Goal: Find specific page/section: Find specific page/section

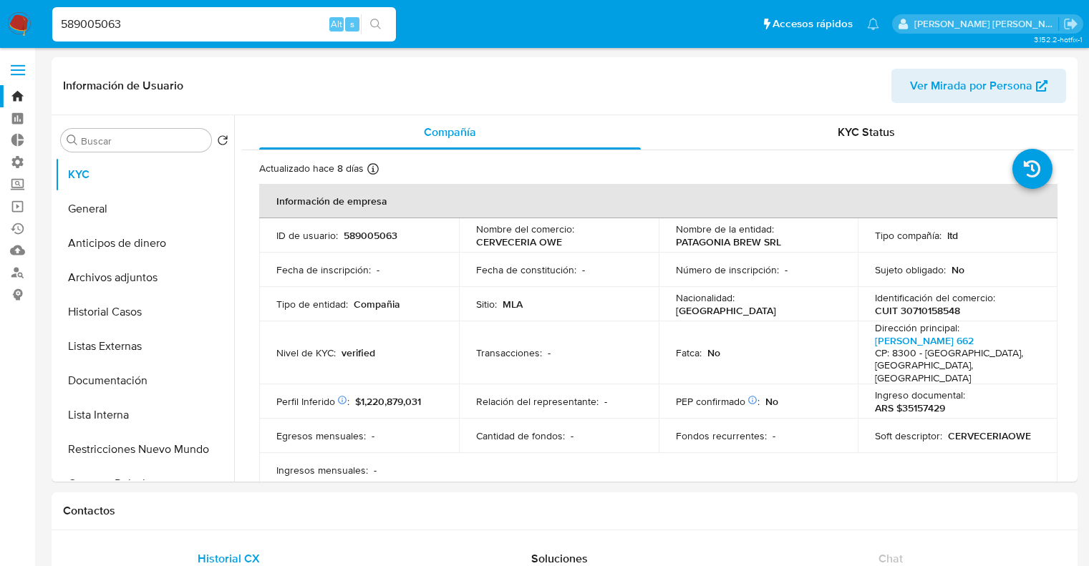
select select "10"
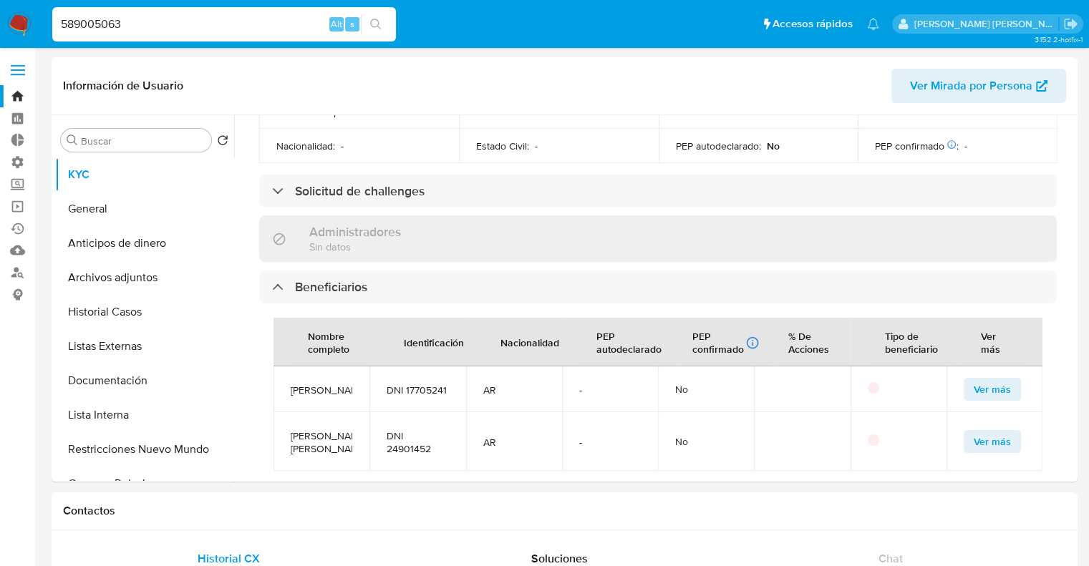
click at [283, 28] on input "589005063" at bounding box center [224, 24] width 344 height 19
click at [26, 20] on img at bounding box center [19, 24] width 24 height 24
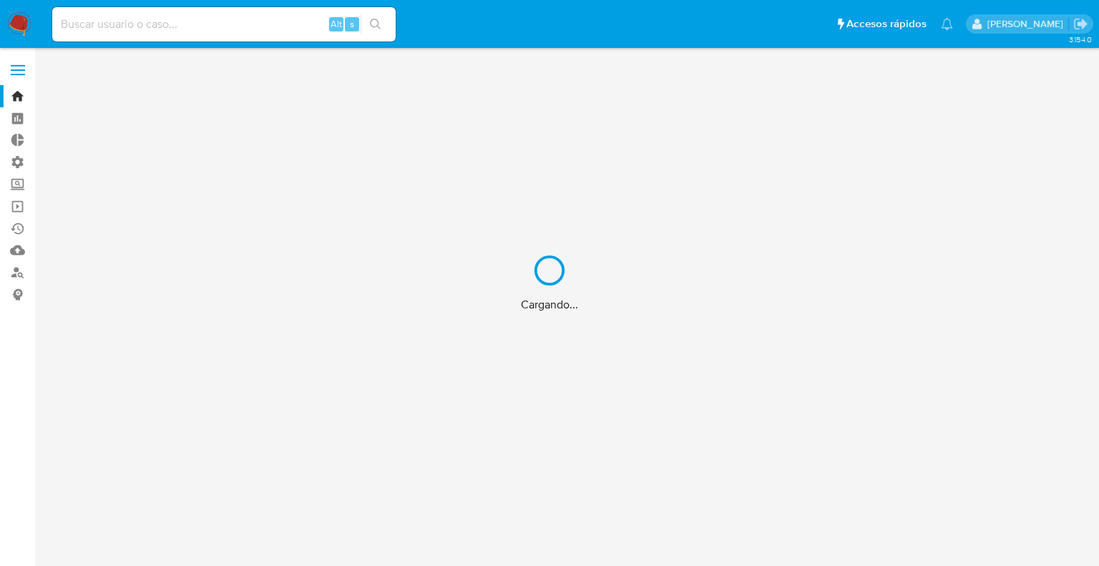
click at [228, 34] on div "Cargando..." at bounding box center [549, 283] width 1099 height 566
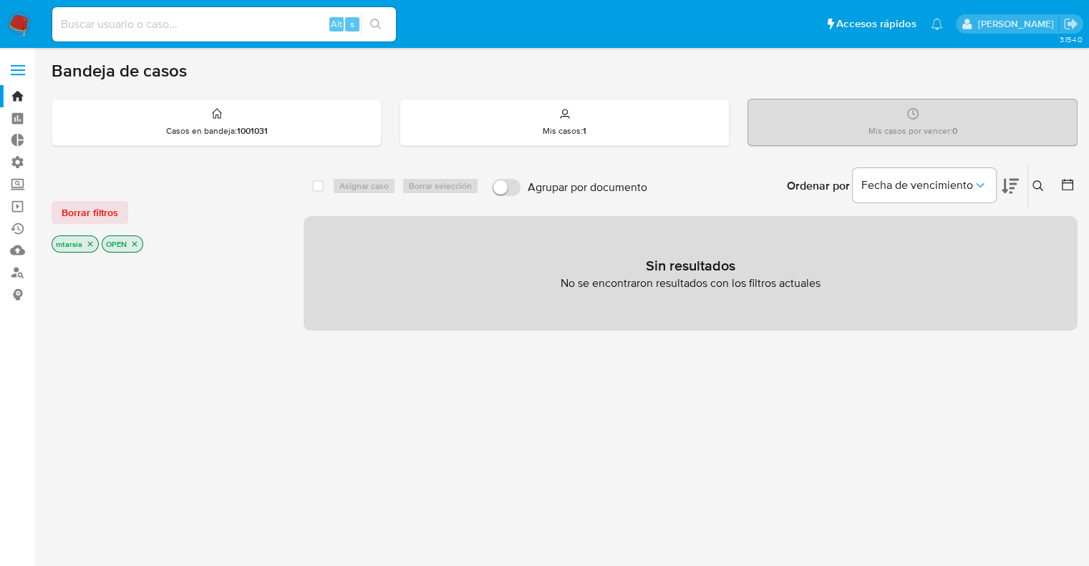
click at [228, 34] on div "Alt s" at bounding box center [224, 24] width 344 height 34
paste input "589005063"
click at [229, 31] on input "589005063" at bounding box center [224, 24] width 344 height 19
type input "589005063"
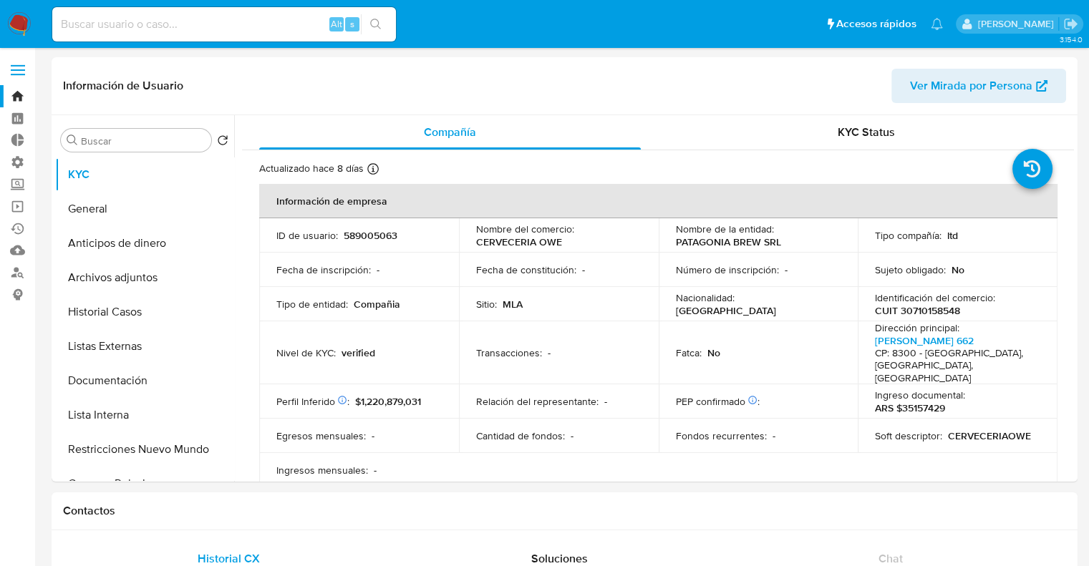
select select "10"
paste input "15571545"
click at [255, 30] on input "15571545" at bounding box center [224, 24] width 344 height 19
type input "15571545"
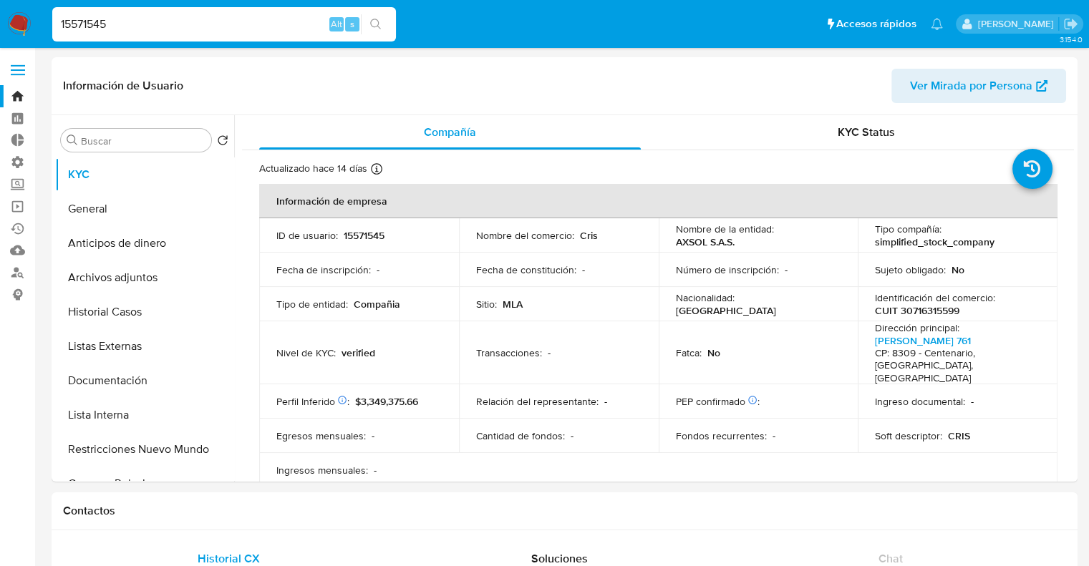
select select "10"
click at [307, 22] on input "15571545" at bounding box center [224, 24] width 344 height 19
paste input "589005063"
type input "589005063"
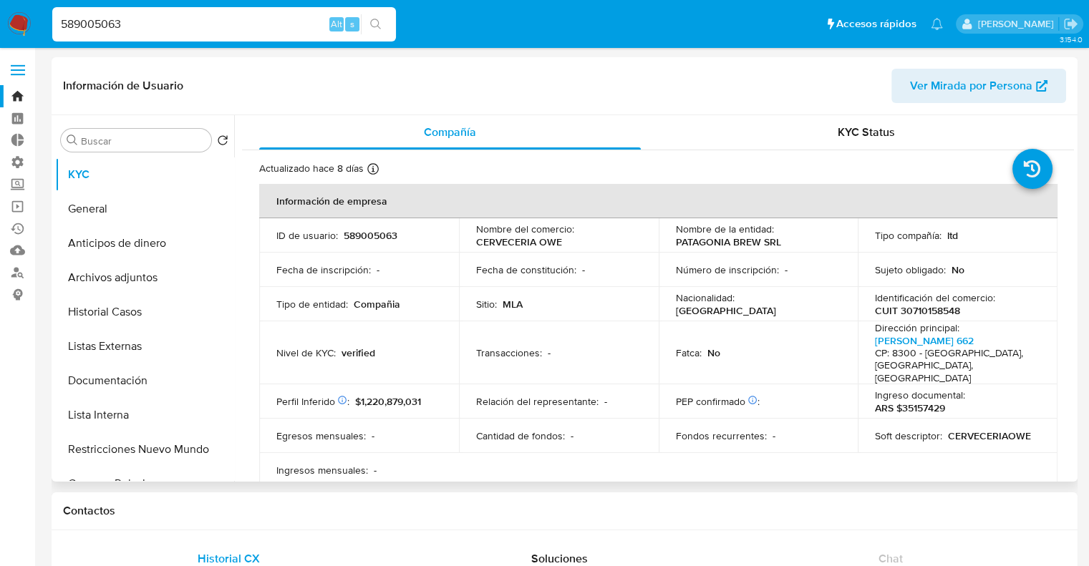
select select "10"
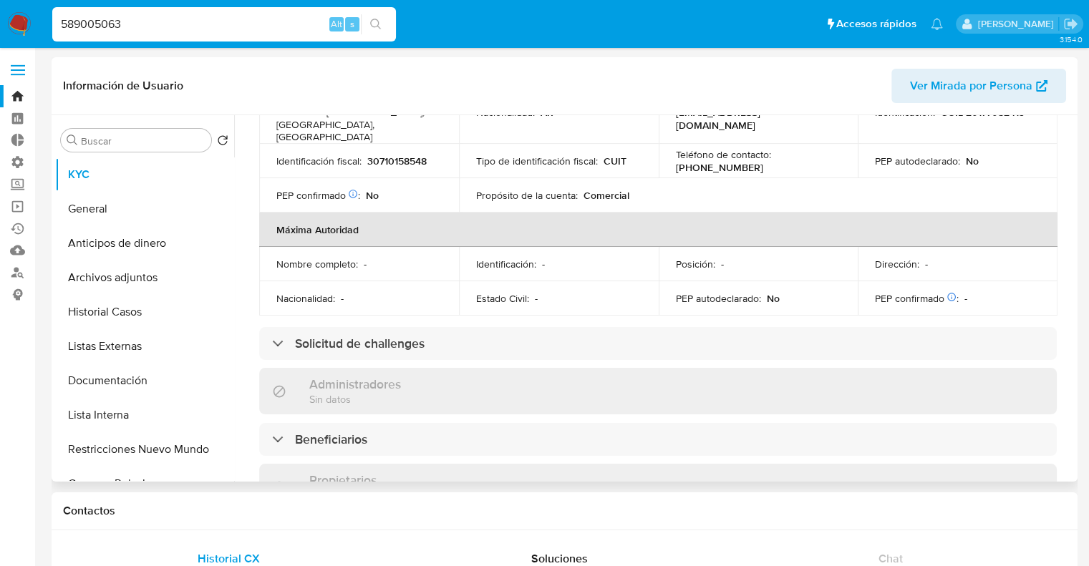
scroll to position [550, 0]
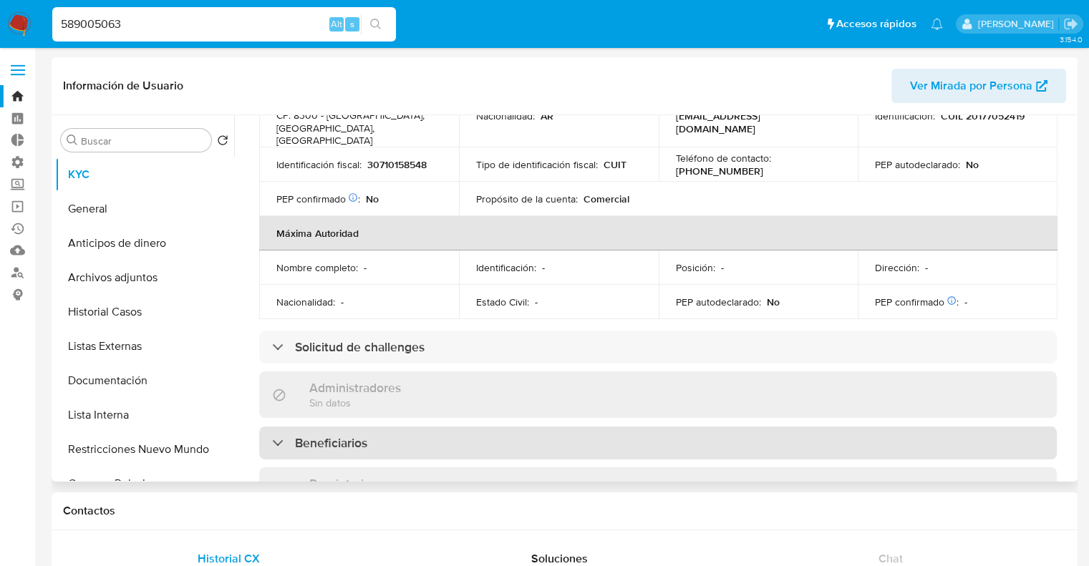
click at [764, 427] on div "Beneficiarios" at bounding box center [657, 443] width 797 height 33
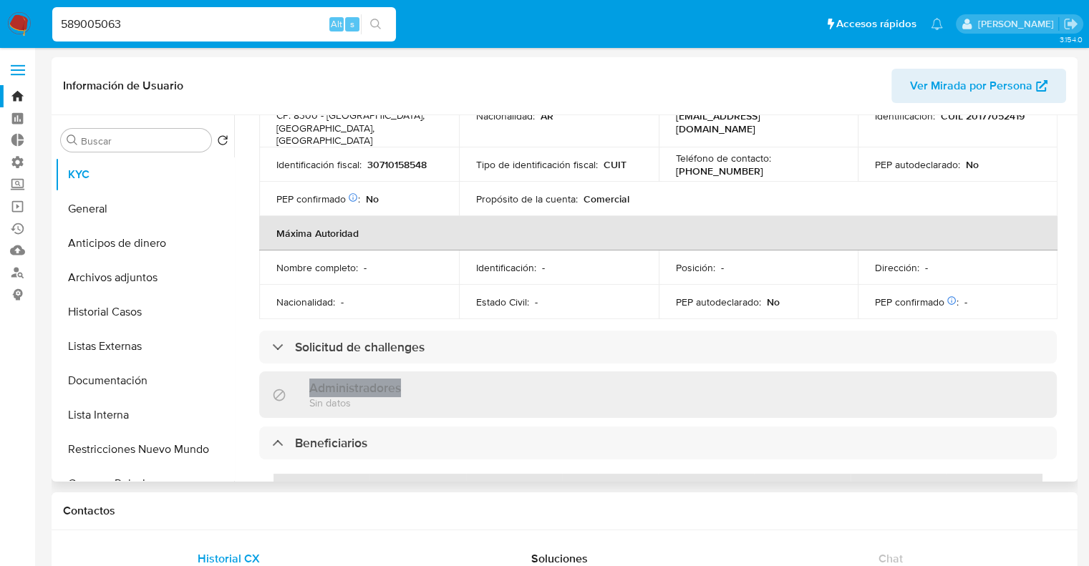
drag, startPoint x: 1067, startPoint y: 322, endPoint x: 1071, endPoint y: 333, distance: 11.6
click at [1071, 345] on div "Compañía KYC Status Actualizado [DATE] Creado: [DATE] 19:38:08 Actualizado: [DA…" at bounding box center [653, 298] width 839 height 366
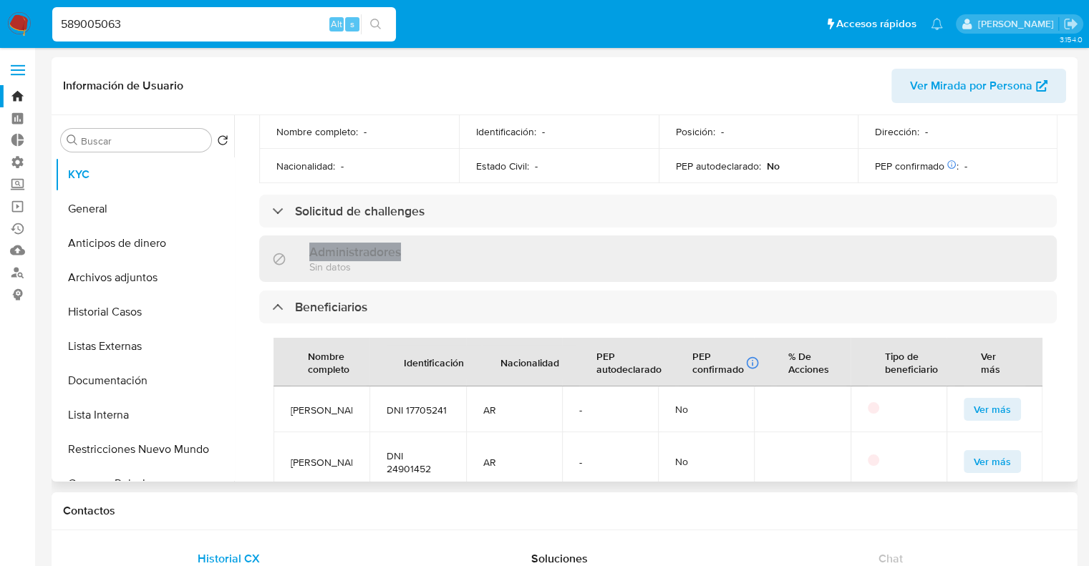
scroll to position [696, 0]
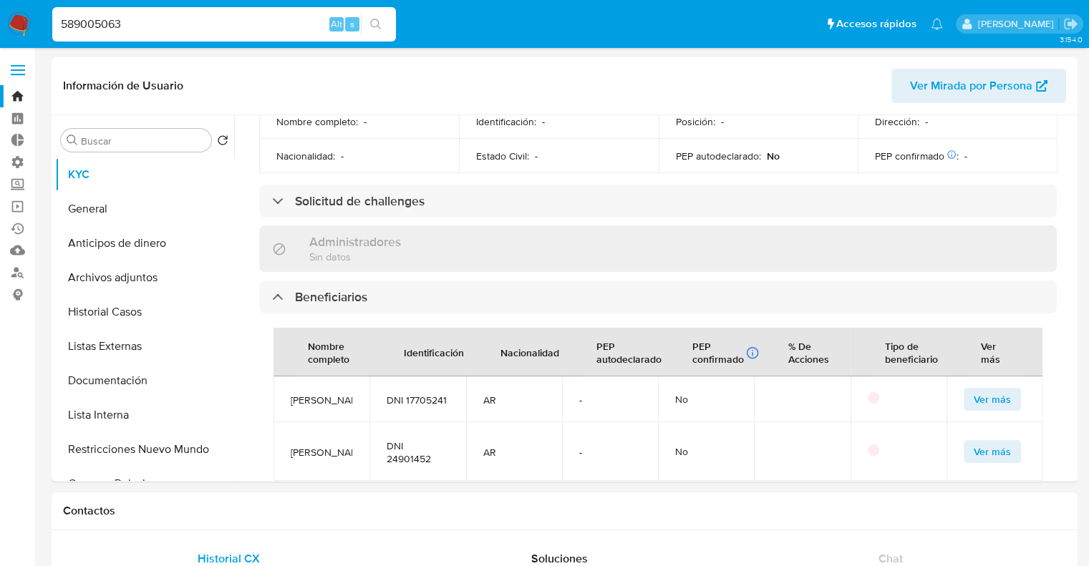
click at [295, 17] on input "589005063" at bounding box center [224, 24] width 344 height 19
paste input "15571545"
type input "15571545"
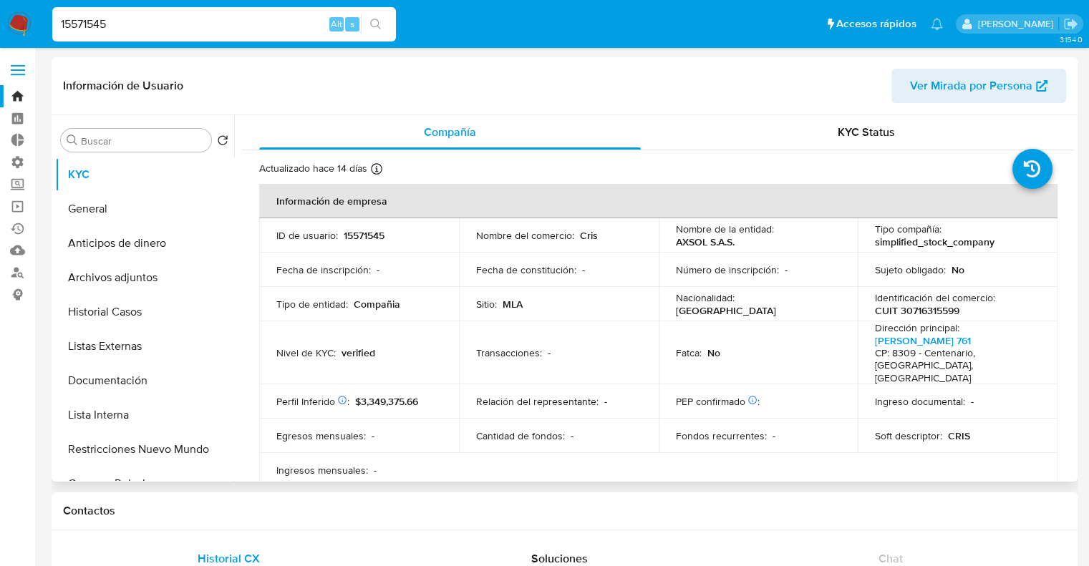
select select "10"
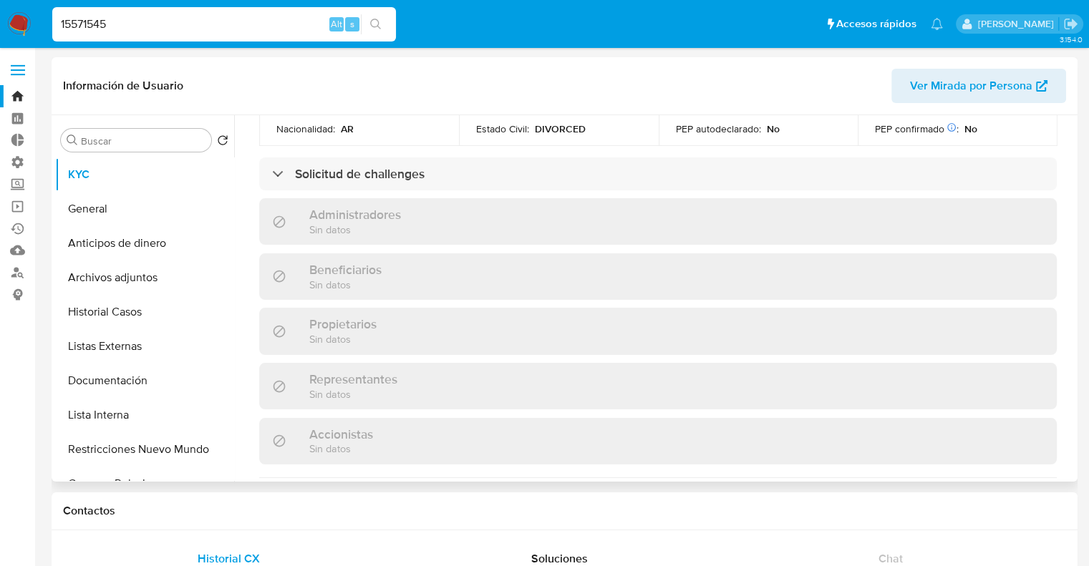
scroll to position [678, 0]
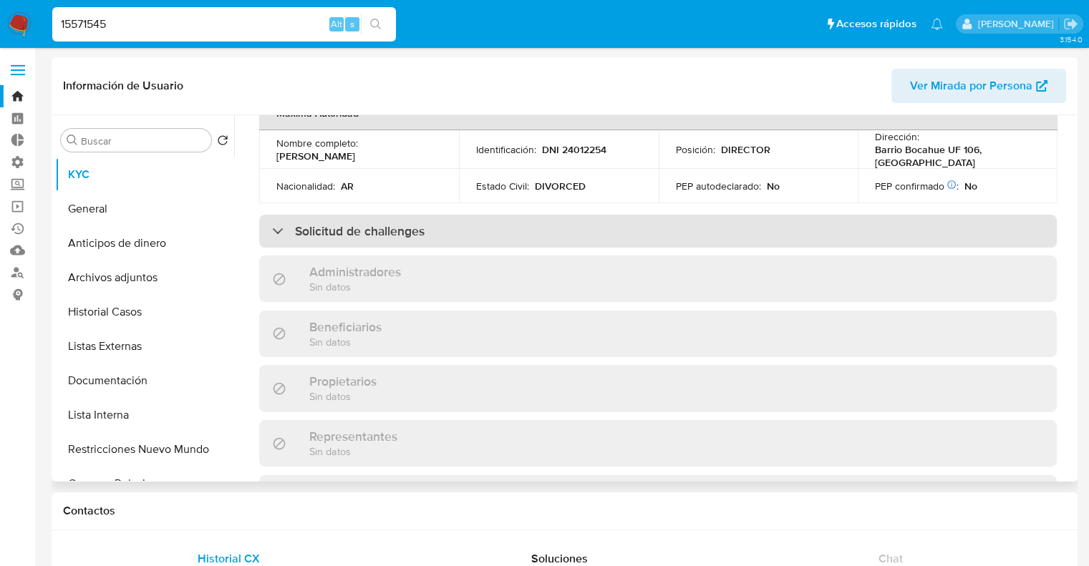
click at [988, 215] on div "Solicitud de challenges" at bounding box center [657, 231] width 797 height 33
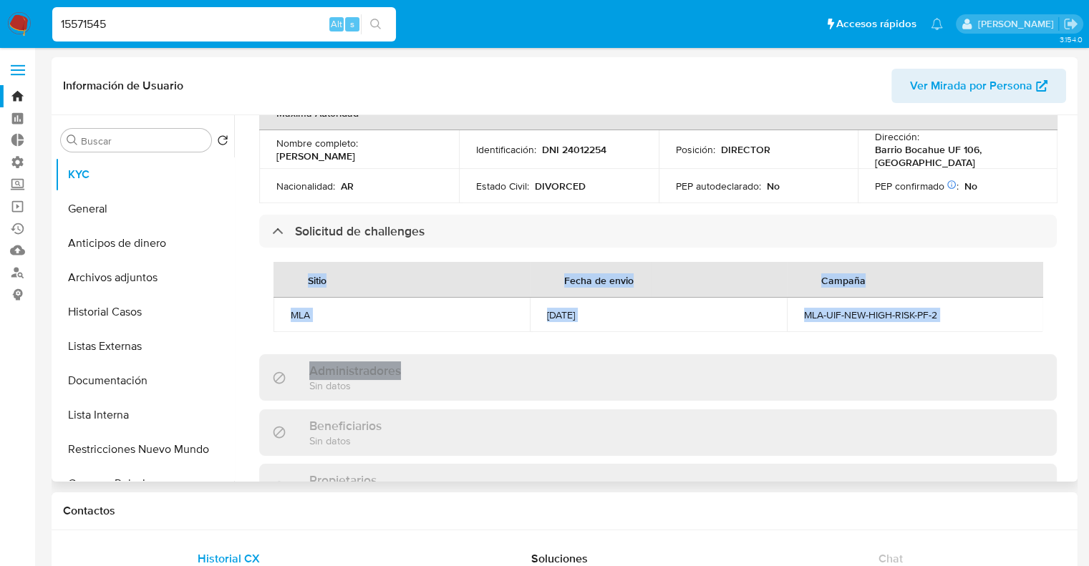
drag, startPoint x: 1074, startPoint y: 301, endPoint x: 1074, endPoint y: 340, distance: 38.6
click at [1074, 340] on div "Buscar Volver al orden por defecto KYC General Anticipos de dinero Archivos adj…" at bounding box center [565, 298] width 1026 height 366
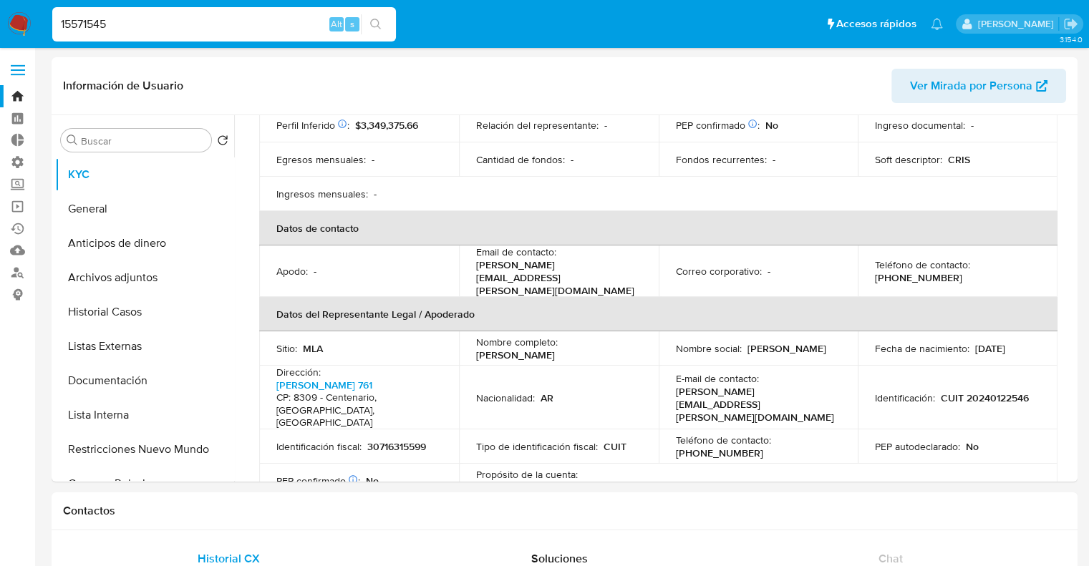
scroll to position [278, 0]
click at [1075, 141] on div "Buscar Volver al orden por defecto KYC General Anticipos de dinero Archivos adj…" at bounding box center [565, 298] width 1026 height 366
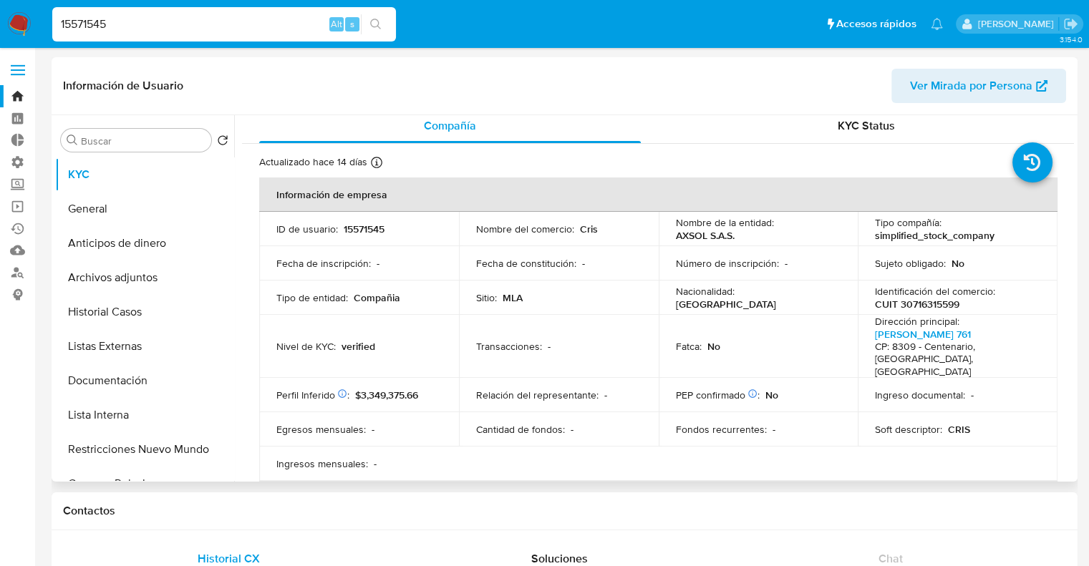
scroll to position [0, 0]
